Goal: Task Accomplishment & Management: Complete application form

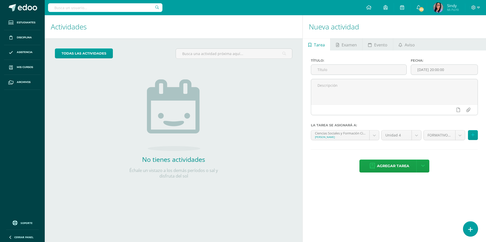
click at [473, 228] on link at bounding box center [470, 229] width 14 height 15
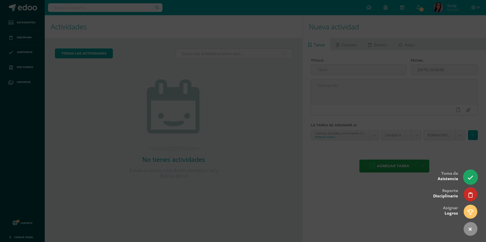
click at [473, 177] on icon at bounding box center [470, 178] width 6 height 6
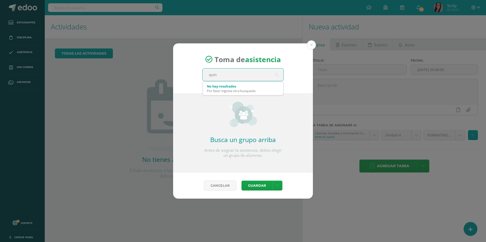
type input "quint"
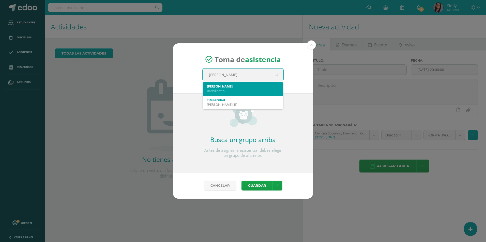
click at [227, 92] on div "Bachillerato" at bounding box center [243, 91] width 72 height 5
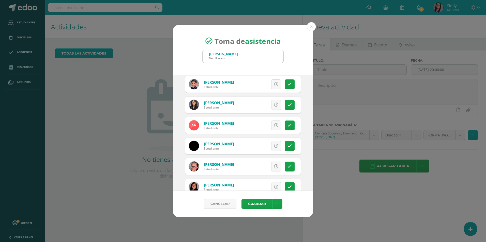
scroll to position [51, 0]
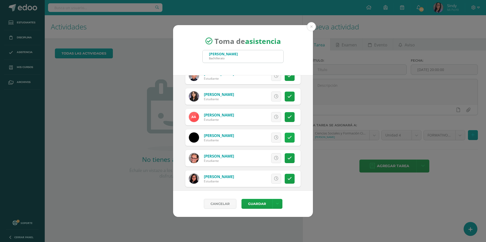
click at [287, 140] on icon at bounding box center [289, 138] width 4 height 4
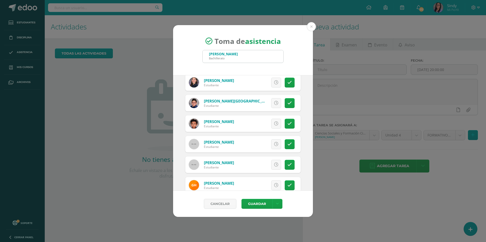
scroll to position [381, 0]
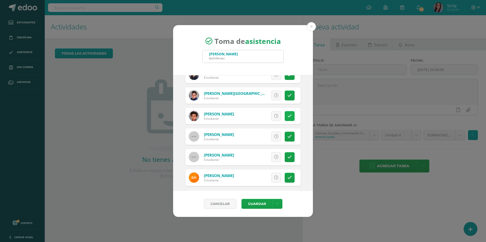
click at [285, 117] on link at bounding box center [290, 116] width 10 height 10
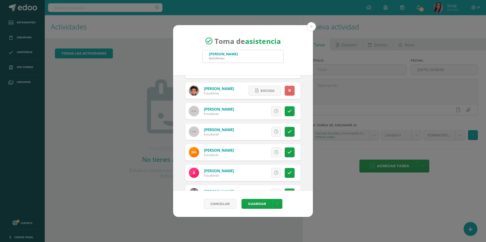
scroll to position [432, 0]
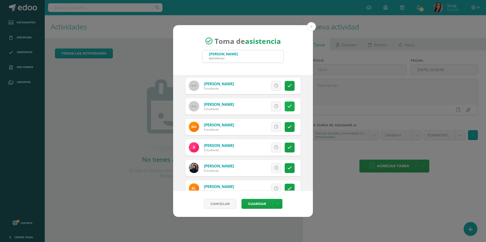
click at [285, 107] on link at bounding box center [290, 107] width 10 height 10
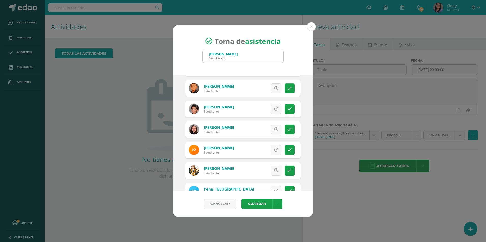
scroll to position [661, 0]
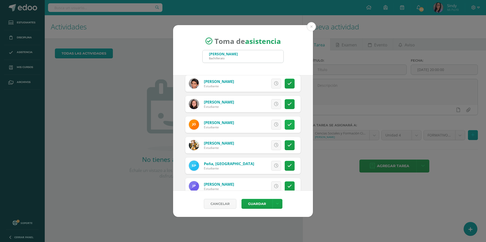
click at [287, 123] on icon at bounding box center [289, 125] width 4 height 4
click at [261, 125] on span "Excusa" at bounding box center [268, 124] width 14 height 9
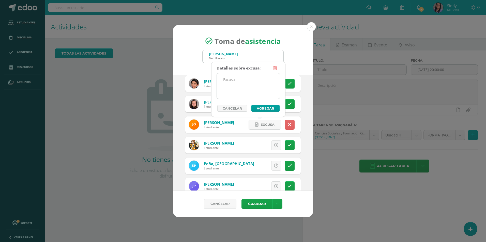
click at [239, 91] on textarea at bounding box center [248, 85] width 63 height 25
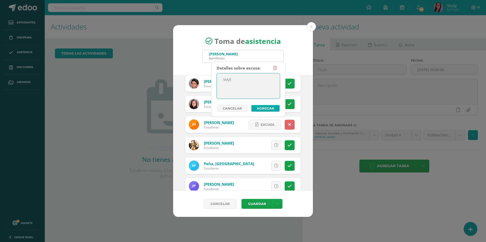
type textarea "VIAJE"
click at [252, 107] on button "Agregar" at bounding box center [265, 108] width 28 height 7
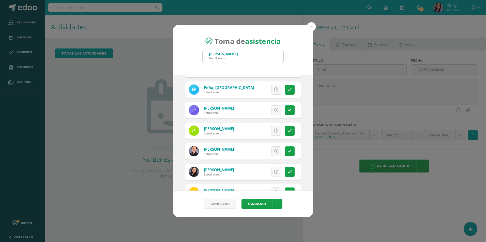
scroll to position [763, 0]
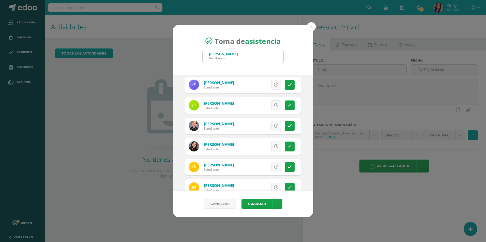
drag, startPoint x: 283, startPoint y: 149, endPoint x: 279, endPoint y: 148, distance: 3.6
click at [285, 149] on link at bounding box center [290, 147] width 10 height 10
click at [255, 144] on link "Excusa" at bounding box center [265, 147] width 33 height 10
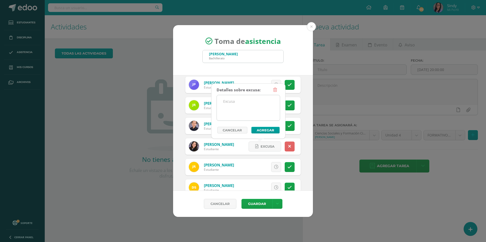
click at [230, 110] on textarea at bounding box center [248, 107] width 63 height 25
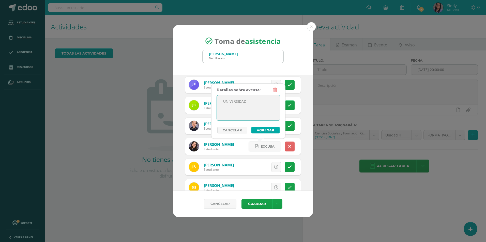
type textarea "UNIVERSIDAD"
click at [266, 130] on button "Agregar" at bounding box center [265, 130] width 28 height 7
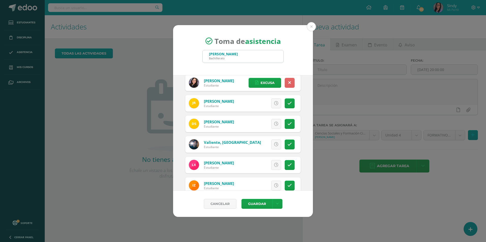
scroll to position [838, 0]
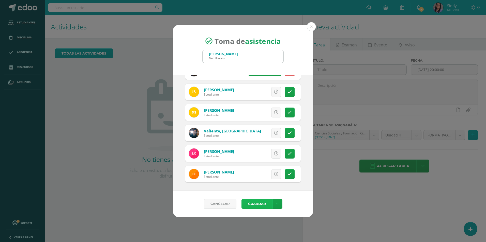
click at [257, 207] on button "Guardar" at bounding box center [256, 204] width 31 height 10
